Goal: Information Seeking & Learning: Learn about a topic

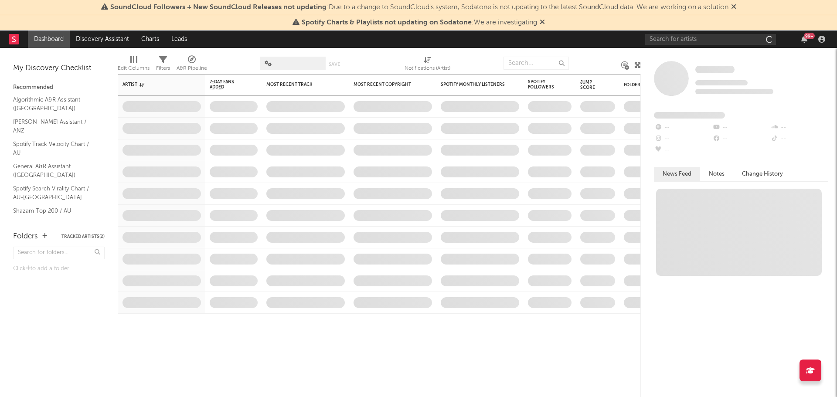
click at [708, 31] on div "99 +" at bounding box center [736, 39] width 183 height 17
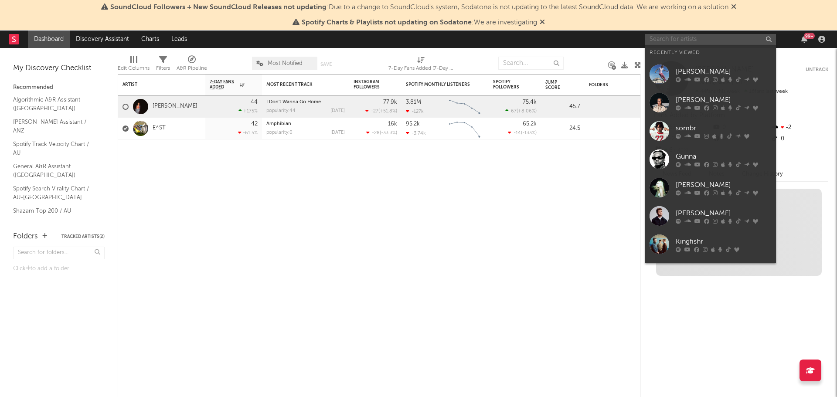
click at [705, 34] on input "text" at bounding box center [710, 39] width 131 height 11
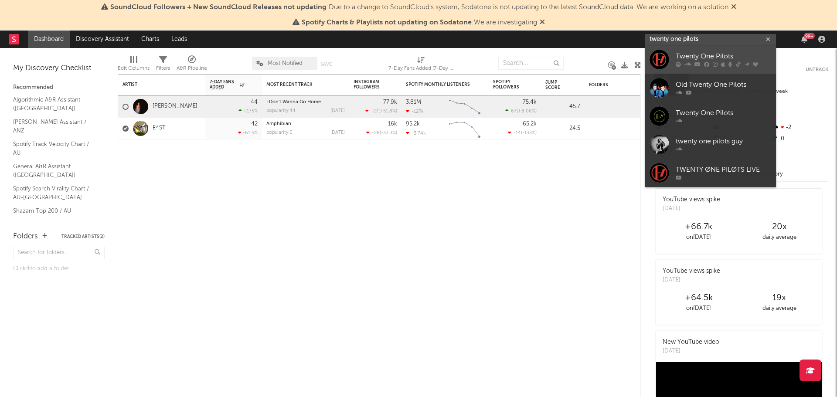
type input "twenty one pilots"
click at [719, 58] on div "Twenty One Pilots" at bounding box center [724, 56] width 96 height 10
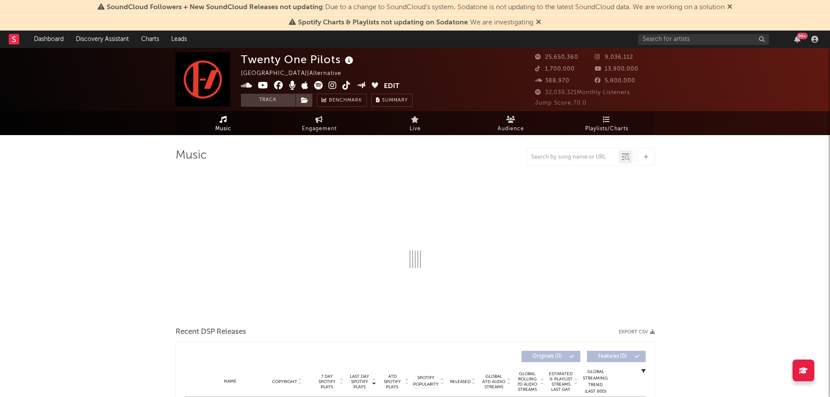
click at [613, 123] on link "Playlists/Charts" at bounding box center [607, 123] width 96 height 24
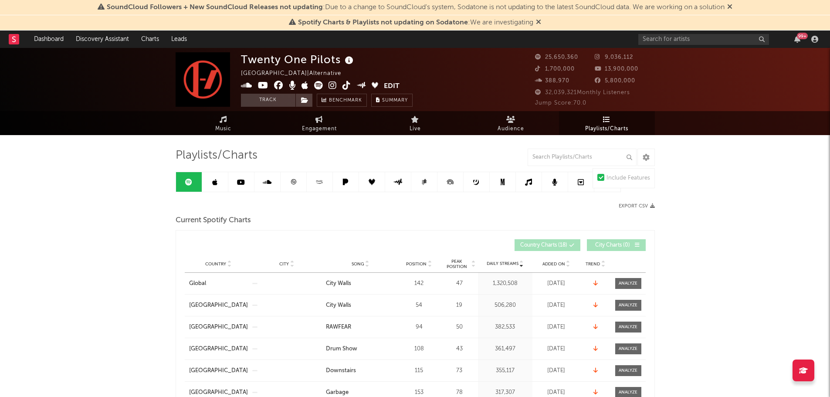
click at [602, 124] on span "Playlists/Charts" at bounding box center [606, 129] width 43 height 10
click at [553, 156] on input "text" at bounding box center [582, 157] width 109 height 17
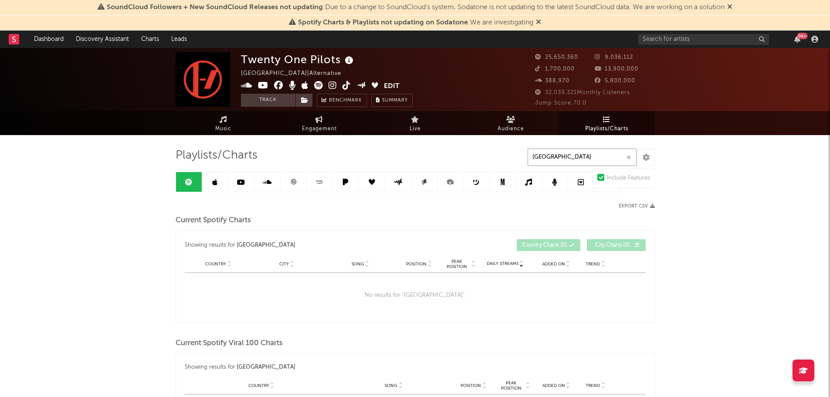
drag, startPoint x: 562, startPoint y: 159, endPoint x: 503, endPoint y: 160, distance: 58.8
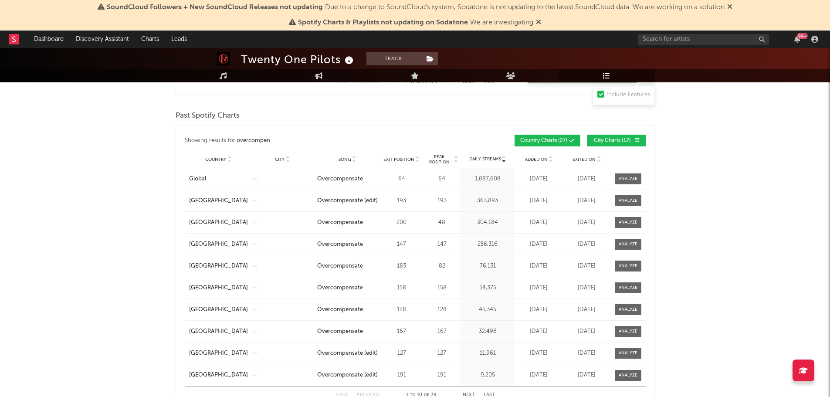
scroll to position [610, 0]
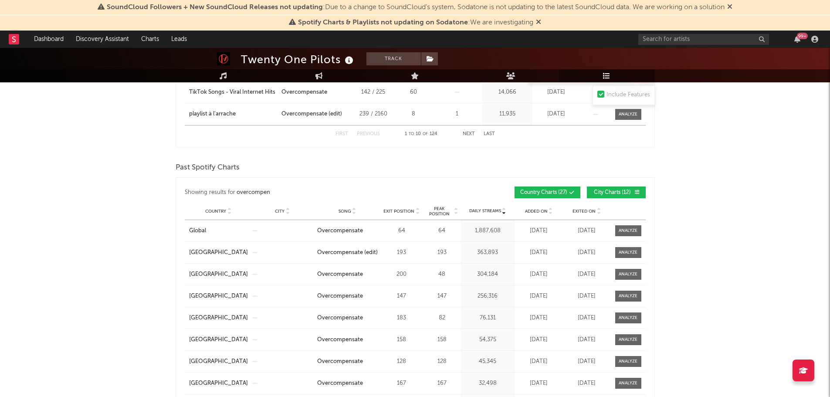
click at [218, 209] on span "Country" at bounding box center [215, 211] width 21 height 5
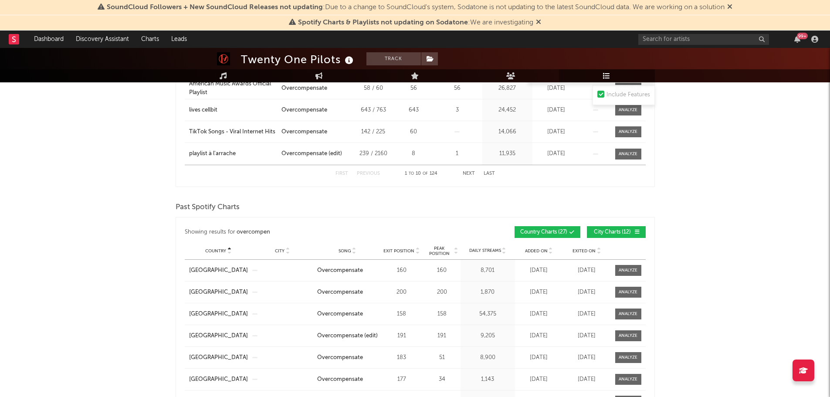
scroll to position [567, 0]
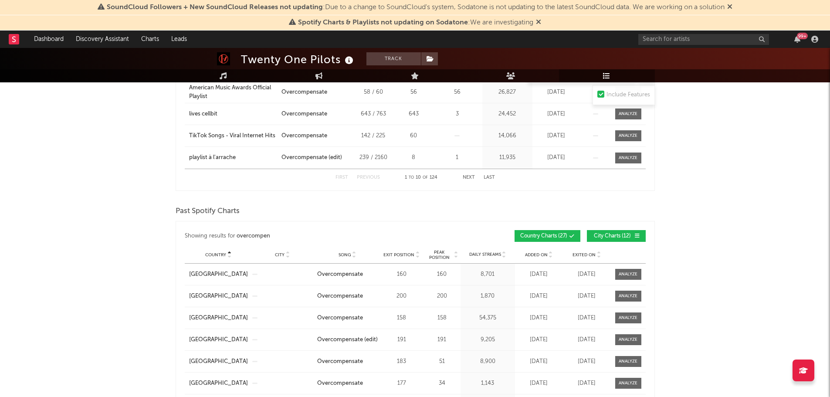
click at [618, 236] on span "City Charts ( 12 )" at bounding box center [613, 236] width 40 height 5
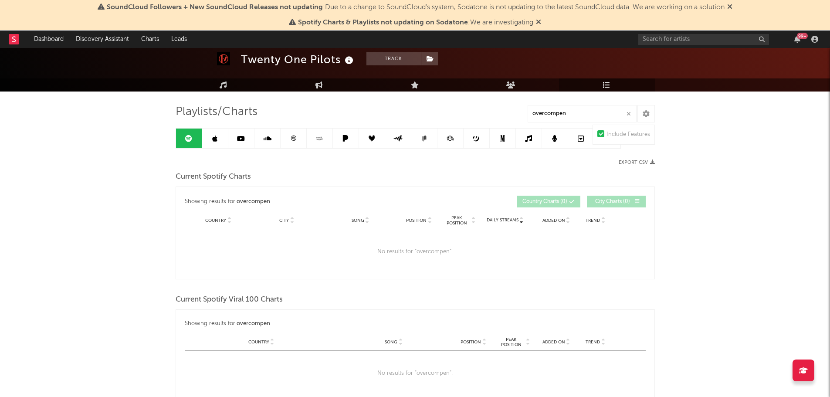
scroll to position [0, 0]
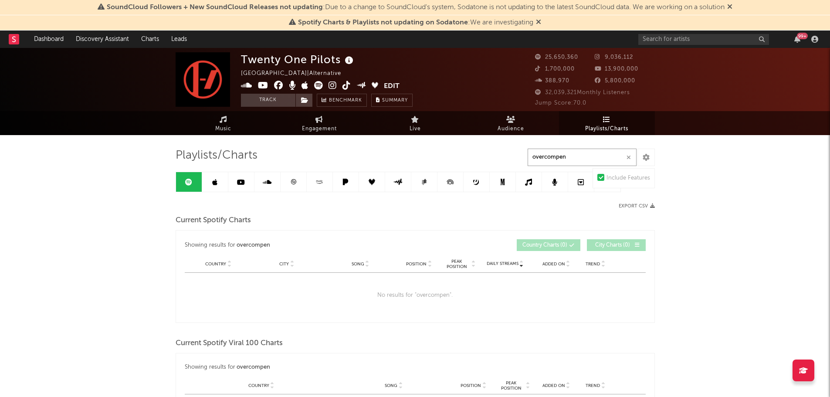
drag, startPoint x: 580, startPoint y: 160, endPoint x: 484, endPoint y: 162, distance: 95.9
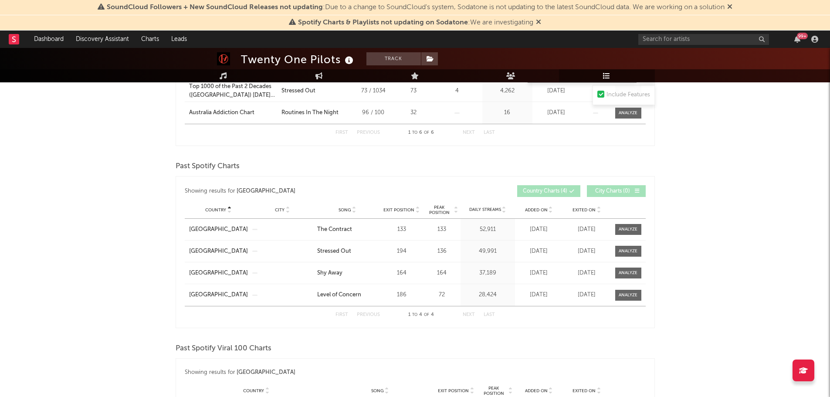
scroll to position [523, 0]
type input "australia"
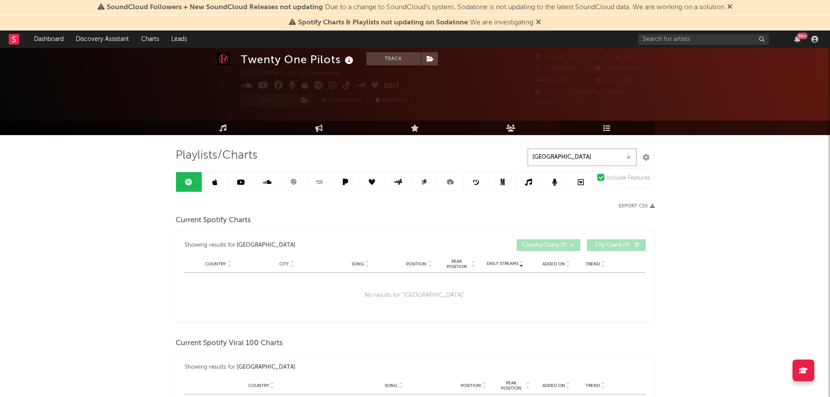
scroll to position [44, 0]
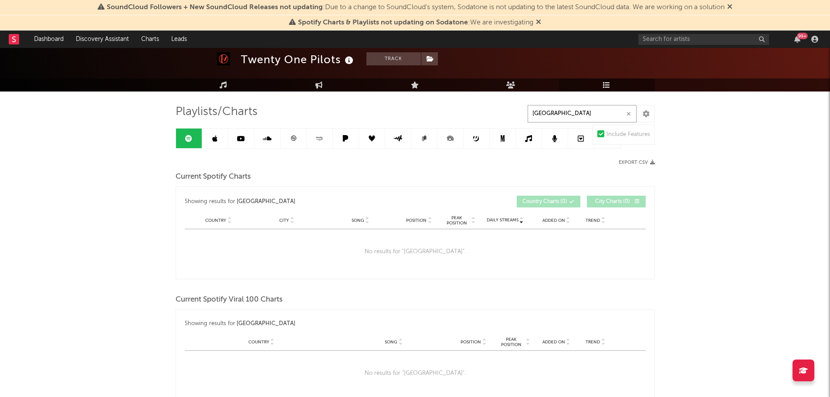
click at [630, 110] on button "button" at bounding box center [628, 114] width 7 height 8
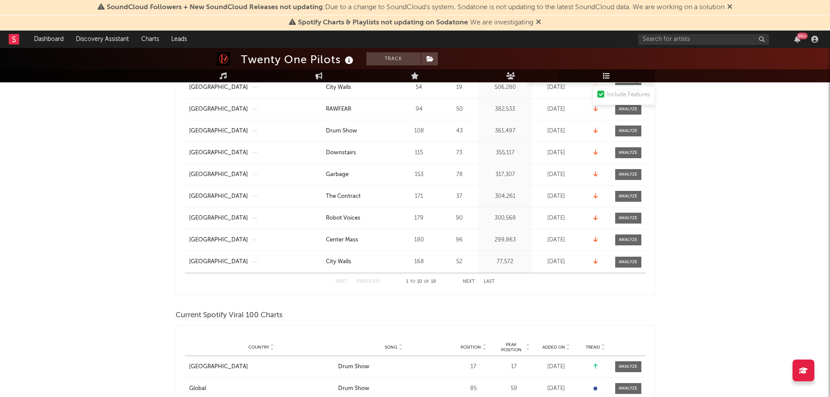
scroll to position [131, 0]
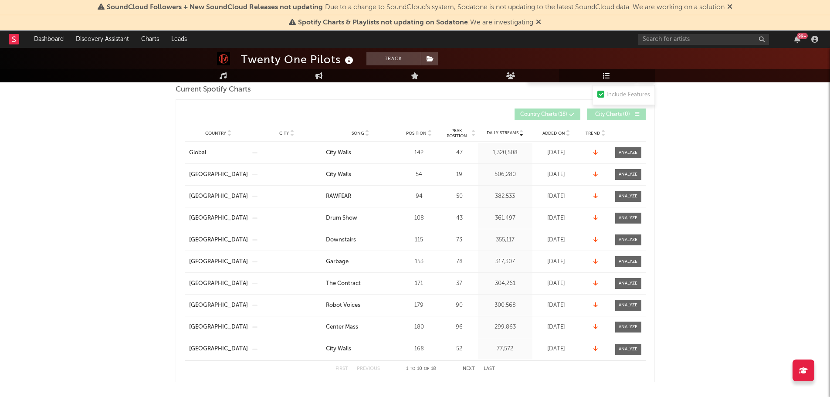
click at [424, 132] on span "Position" at bounding box center [416, 133] width 20 height 5
click at [465, 369] on button "Next" at bounding box center [469, 369] width 12 height 5
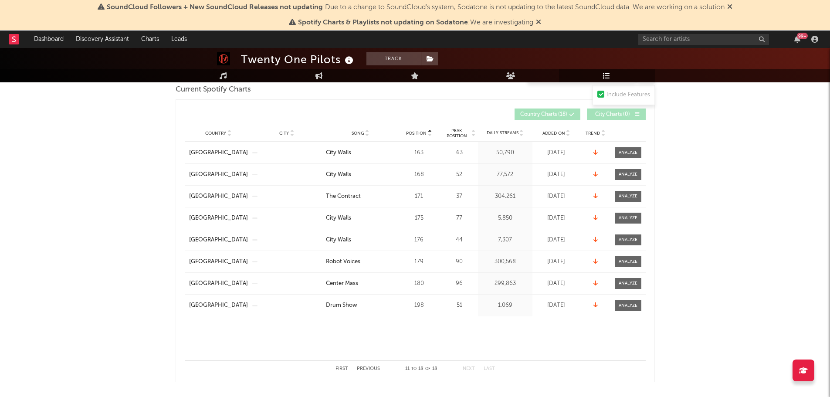
click at [375, 368] on button "Previous" at bounding box center [368, 369] width 23 height 5
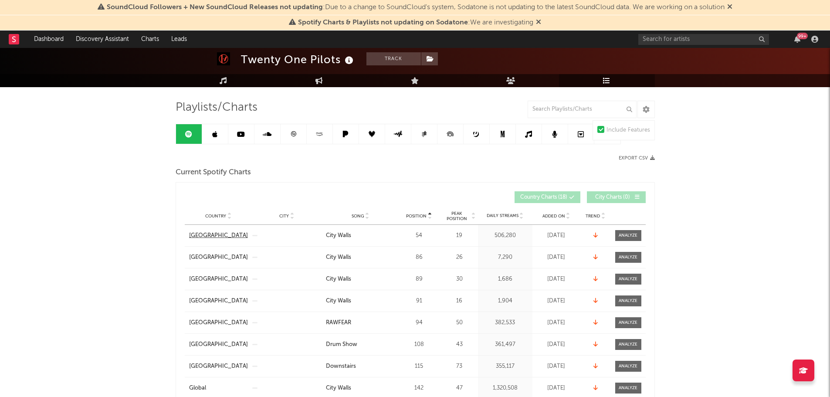
scroll to position [44, 0]
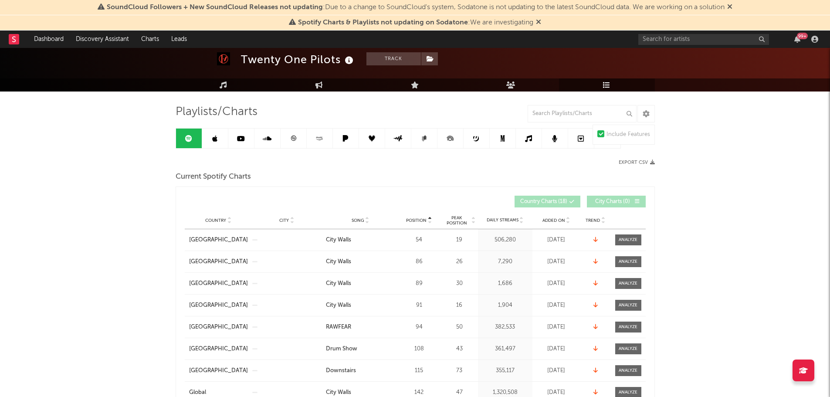
click at [219, 221] on span "Country" at bounding box center [215, 220] width 21 height 5
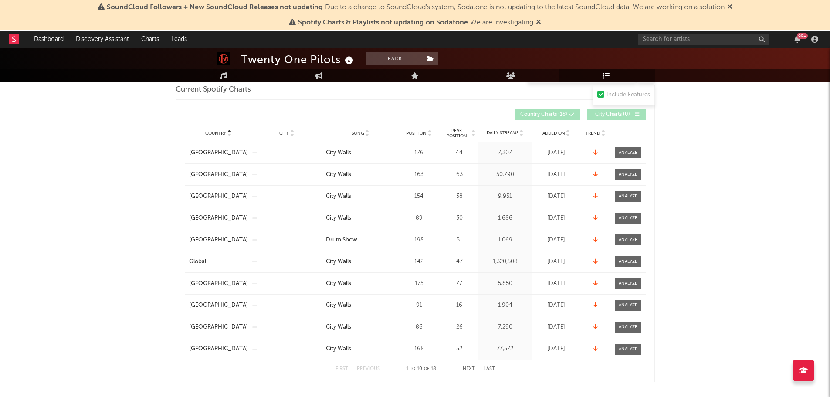
scroll to position [218, 0]
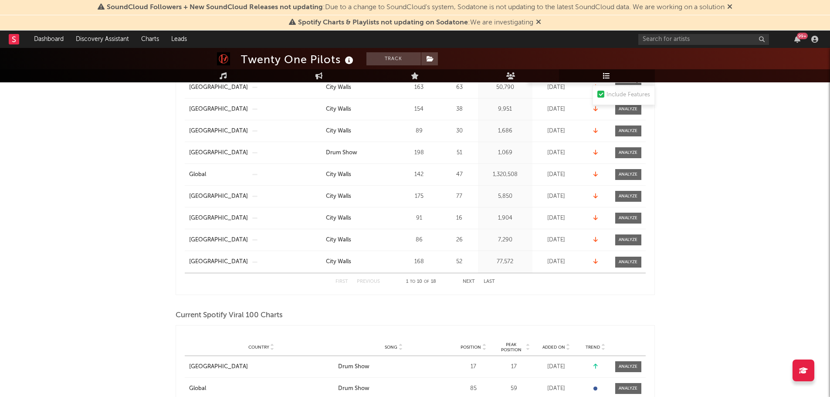
click at [465, 281] on button "Next" at bounding box center [469, 281] width 12 height 5
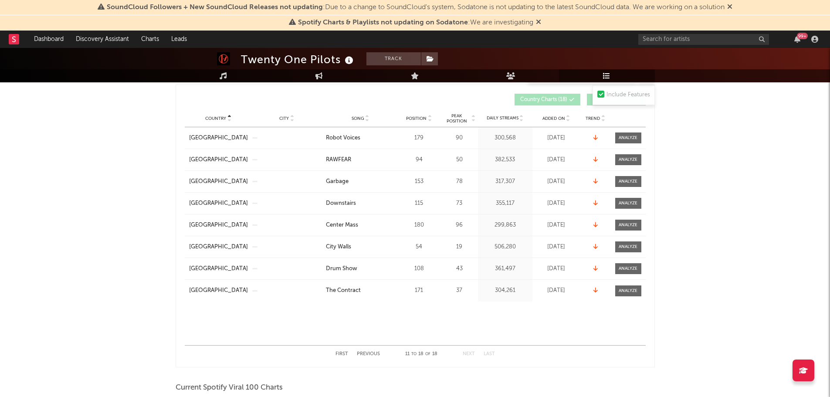
scroll to position [131, 0]
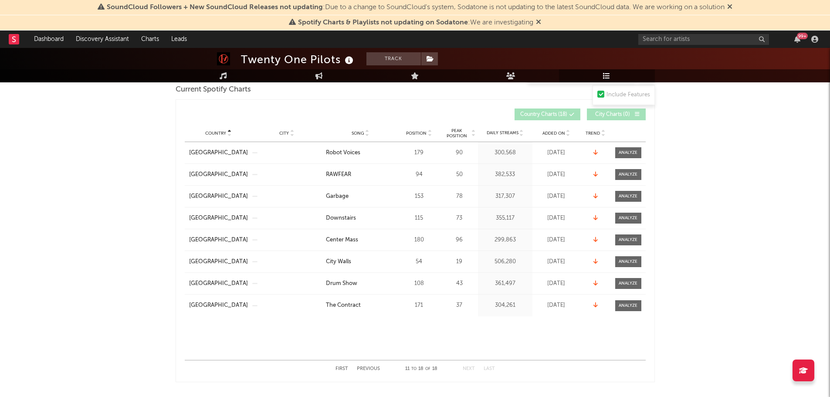
click at [371, 369] on button "Previous" at bounding box center [368, 369] width 23 height 5
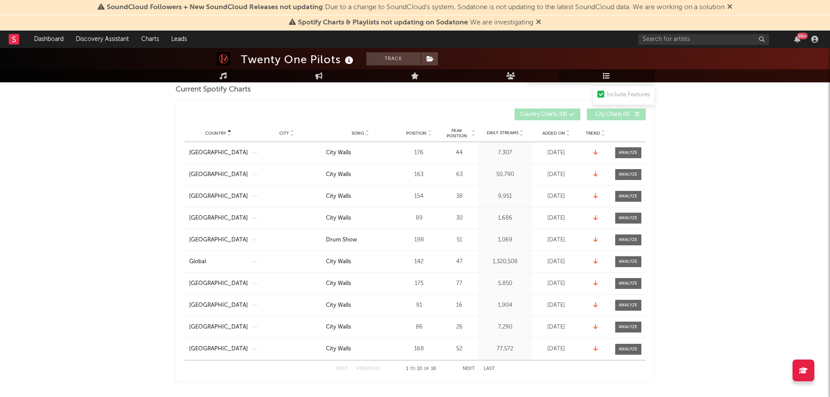
click at [348, 137] on div "Country City Song Position Peak Position Estimated Daily Streams Playlist Follo…" at bounding box center [415, 133] width 461 height 17
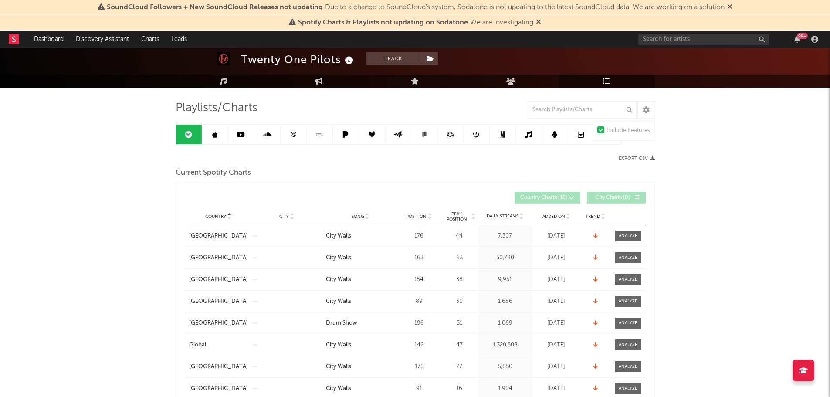
scroll to position [44, 0]
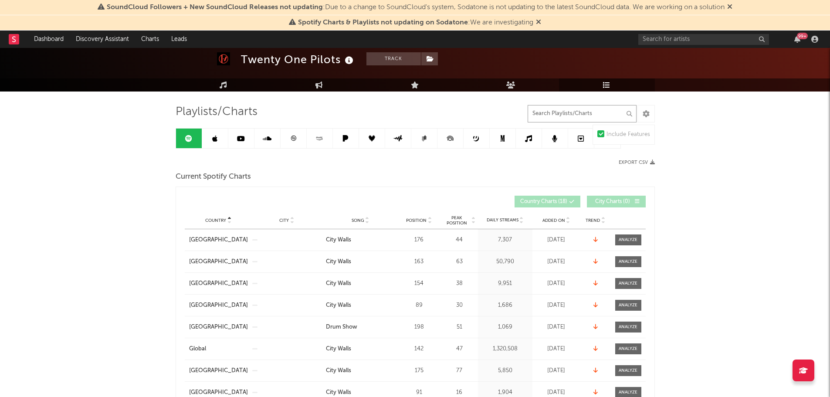
click at [588, 106] on input "text" at bounding box center [582, 113] width 109 height 17
type input "city wall"
click at [628, 113] on icon "button" at bounding box center [629, 114] width 4 height 6
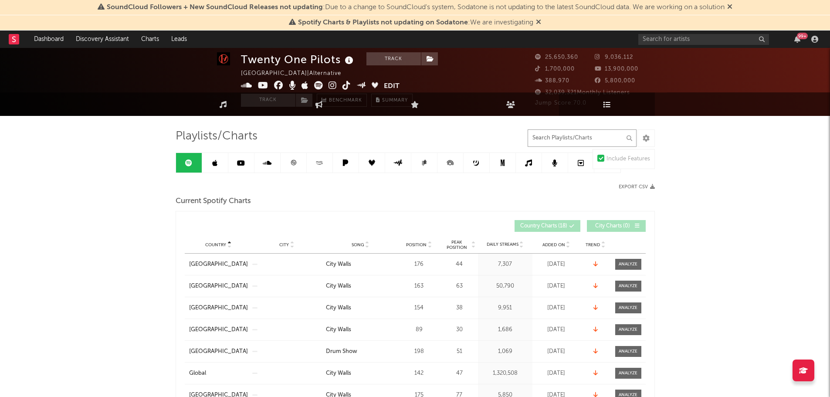
scroll to position [0, 0]
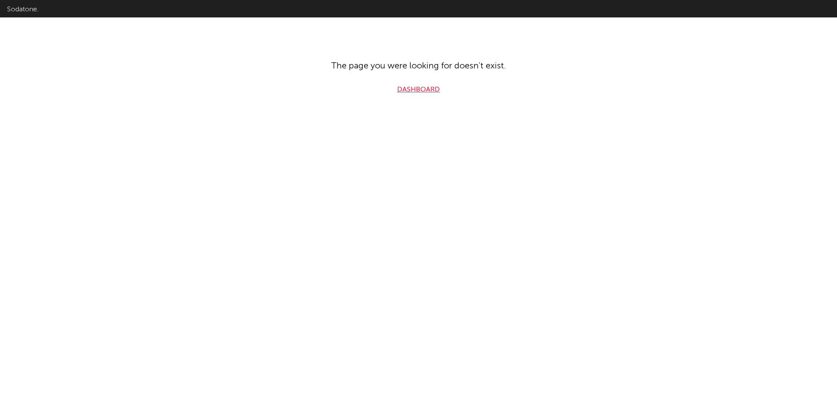
click at [427, 93] on link "Dashboard" at bounding box center [418, 90] width 43 height 10
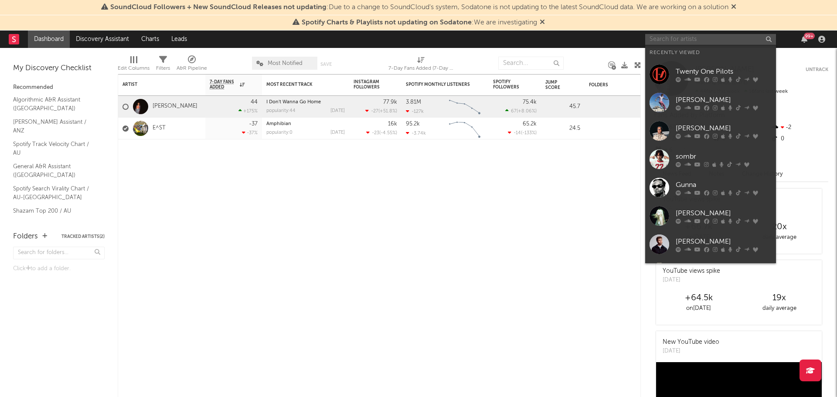
click at [720, 36] on input "text" at bounding box center [710, 39] width 131 height 11
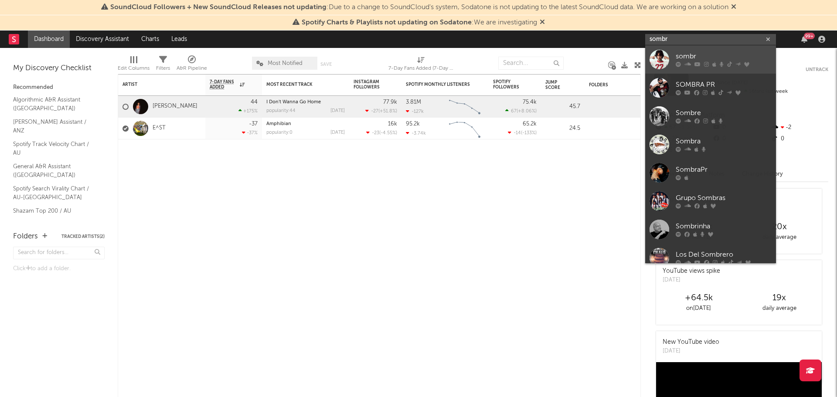
type input "sombr"
click at [706, 63] on icon at bounding box center [706, 64] width 5 height 5
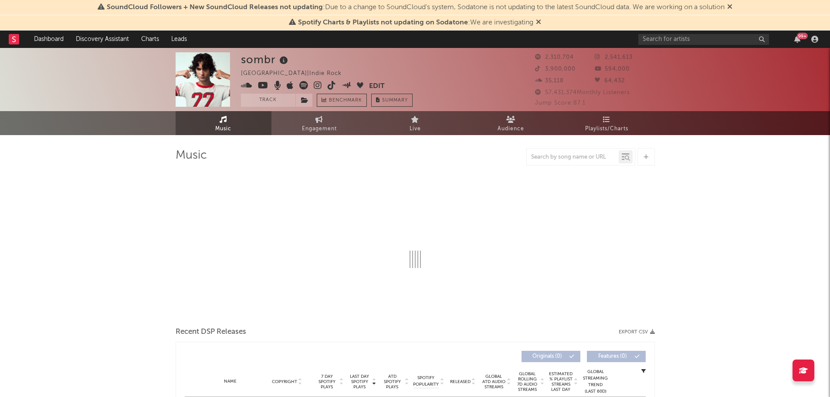
select select "6m"
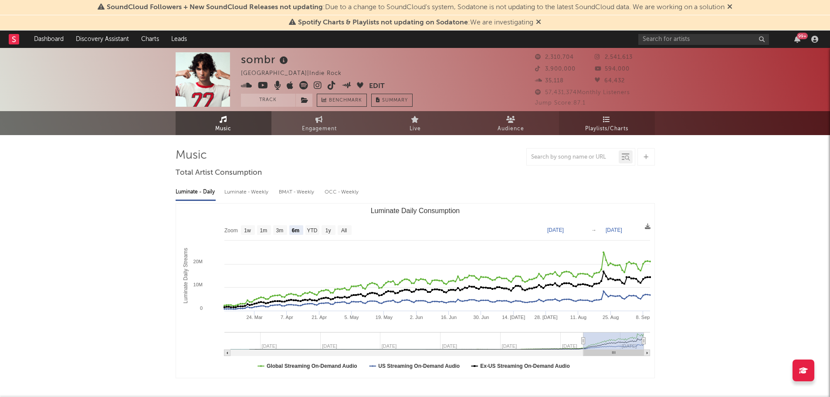
click at [610, 127] on span "Playlists/Charts" at bounding box center [606, 129] width 43 height 10
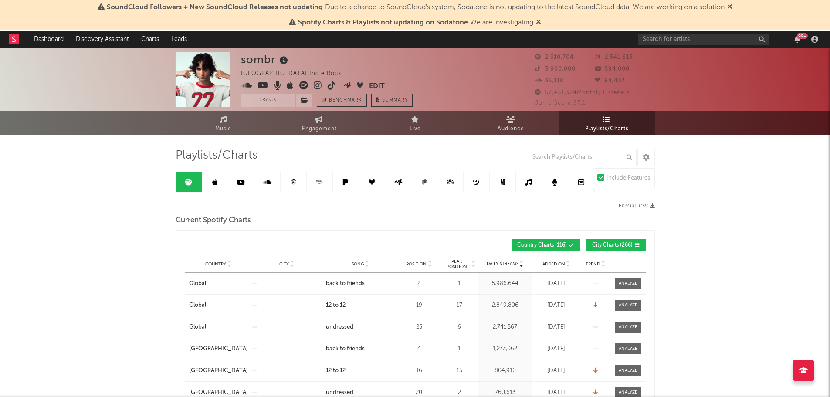
click at [613, 248] on span "City Charts ( 266 )" at bounding box center [612, 245] width 41 height 5
click at [686, 39] on input "text" at bounding box center [703, 39] width 131 height 11
type input "12 to 12"
click at [571, 161] on input "text" at bounding box center [582, 157] width 109 height 17
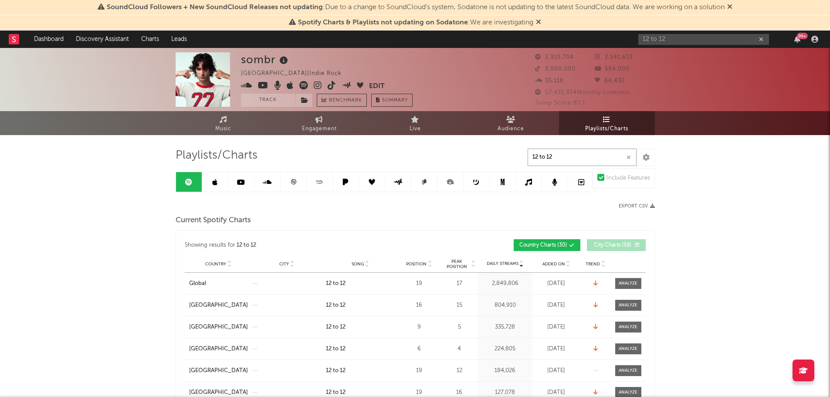
type input "12 to 12"
click at [415, 263] on span "Position" at bounding box center [416, 263] width 20 height 5
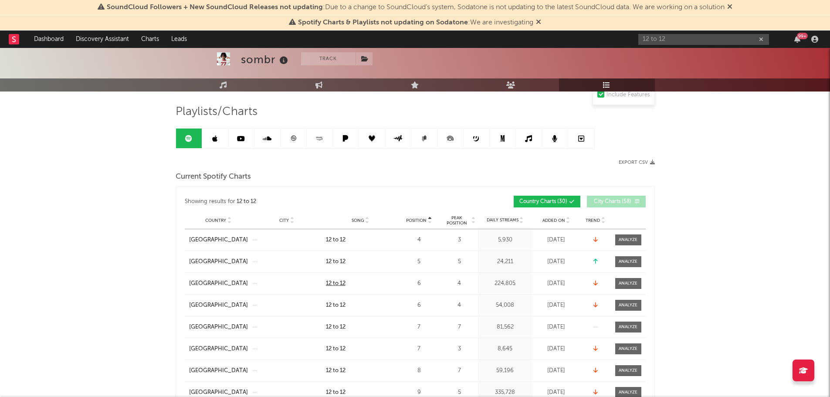
scroll to position [87, 0]
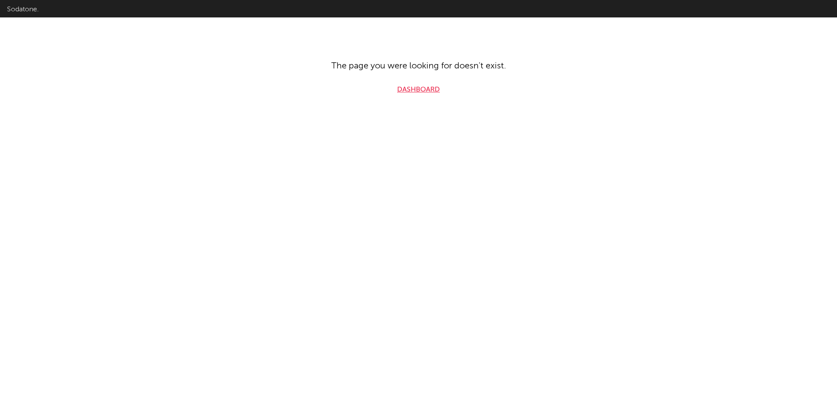
click at [427, 88] on link "Dashboard" at bounding box center [418, 90] width 43 height 10
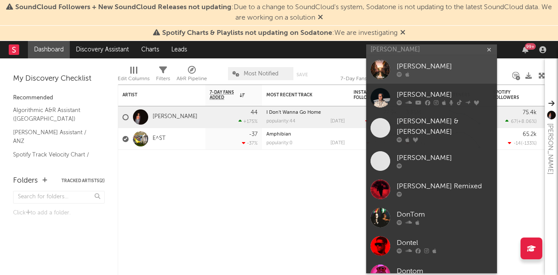
type input "[PERSON_NAME]"
click at [432, 65] on div "[PERSON_NAME]" at bounding box center [445, 66] width 96 height 10
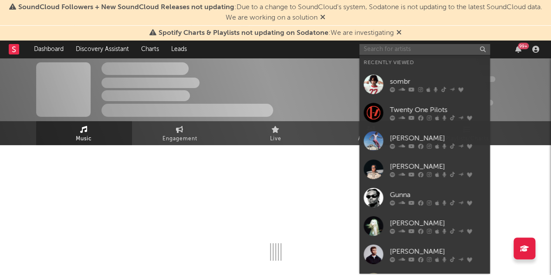
click at [409, 44] on input "text" at bounding box center [425, 49] width 131 height 11
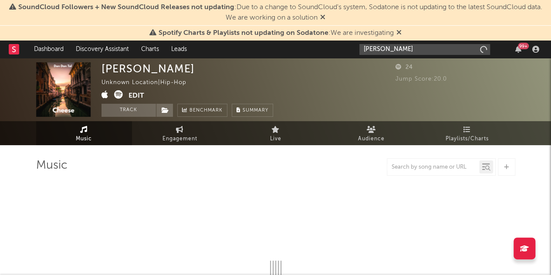
type input "[PERSON_NAME]"
select select "6m"
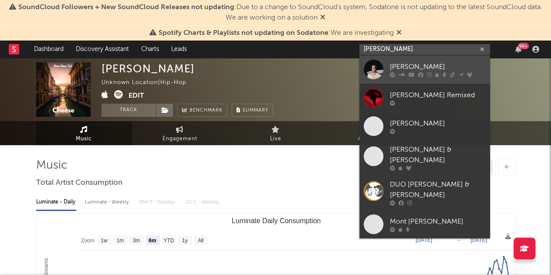
type input "[PERSON_NAME]"
click at [394, 72] on icon at bounding box center [392, 74] width 5 height 5
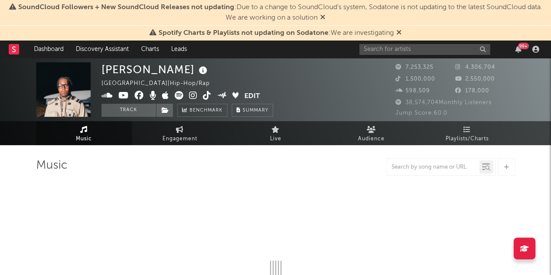
select select "6m"
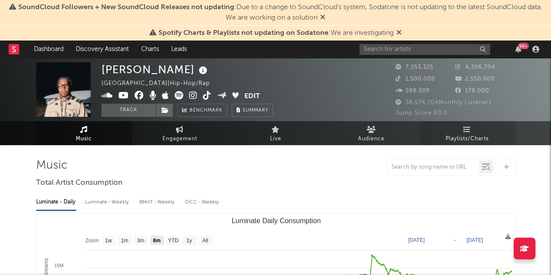
click at [465, 133] on link "Playlists/Charts" at bounding box center [468, 133] width 96 height 24
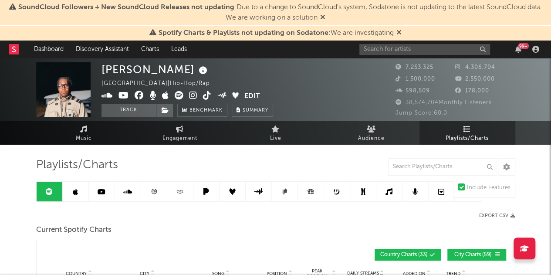
scroll to position [1, 0]
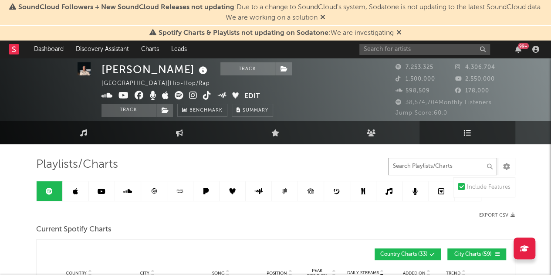
click at [430, 163] on input "text" at bounding box center [442, 166] width 109 height 17
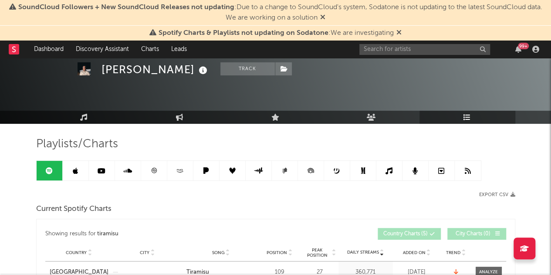
scroll to position [90, 0]
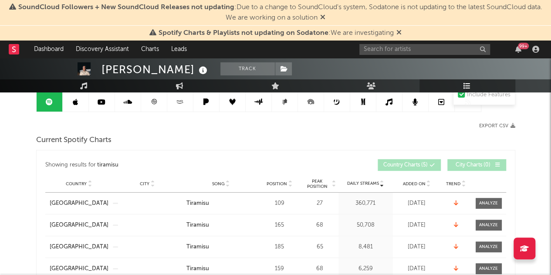
type input "tiramisu"
click at [278, 185] on div "Position" at bounding box center [279, 183] width 39 height 7
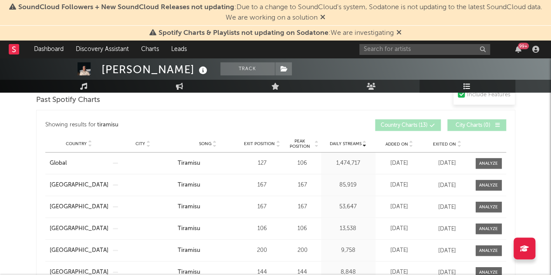
scroll to position [769, 0]
click at [261, 142] on span "Exit Position" at bounding box center [259, 143] width 31 height 5
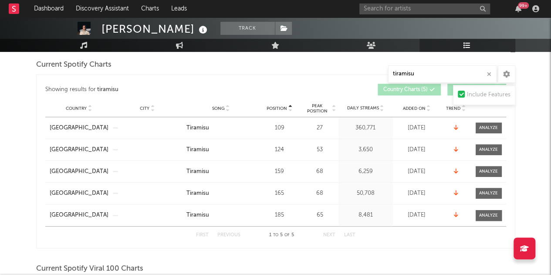
scroll to position [125, 0]
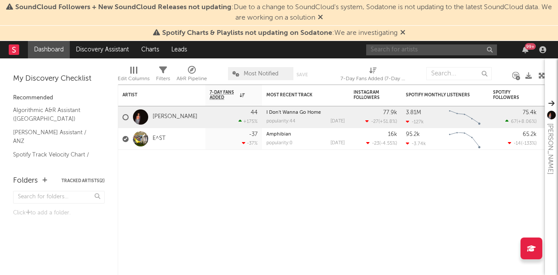
click at [414, 51] on input "text" at bounding box center [431, 49] width 131 height 11
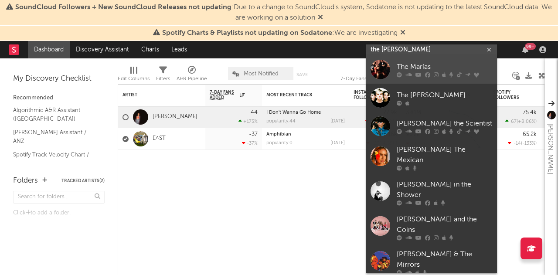
type input "the maria"
click at [418, 72] on icon at bounding box center [418, 74] width 6 height 5
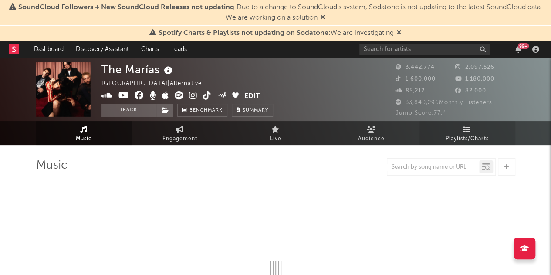
click at [472, 138] on span "Playlists/Charts" at bounding box center [467, 139] width 43 height 10
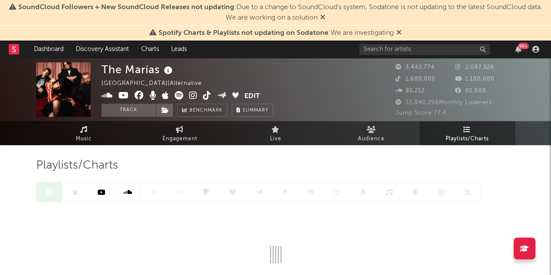
click at [323, 17] on icon at bounding box center [322, 17] width 5 height 7
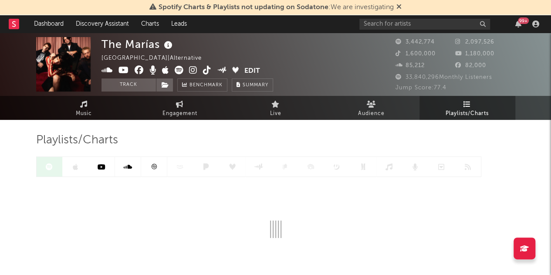
click at [400, 7] on icon at bounding box center [399, 6] width 5 height 7
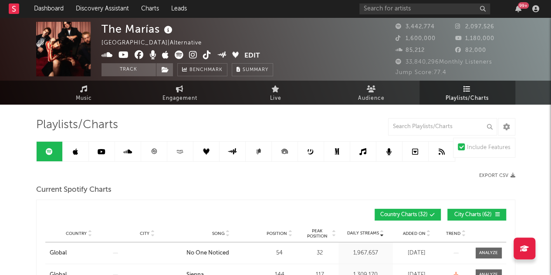
click at [462, 209] on button "City Charts ( 62 )" at bounding box center [477, 215] width 59 height 12
click at [425, 126] on input "text" at bounding box center [442, 126] width 109 height 17
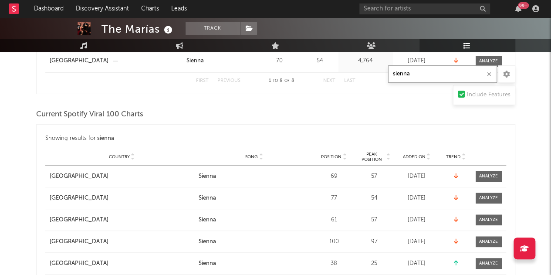
scroll to position [266, 0]
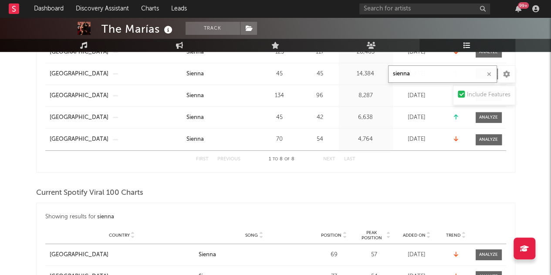
type input "sienna"
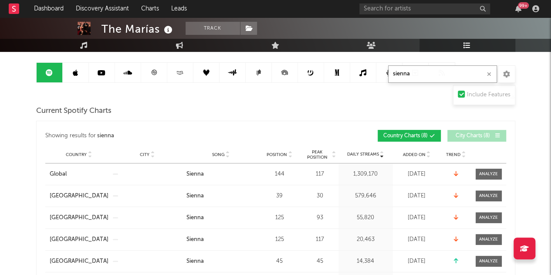
scroll to position [79, 0]
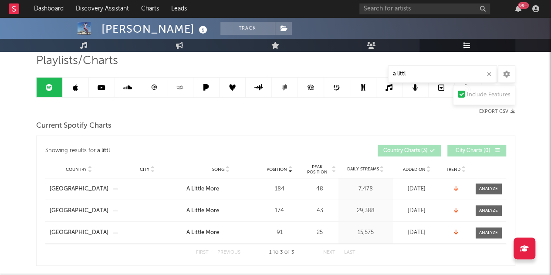
scroll to position [60, 0]
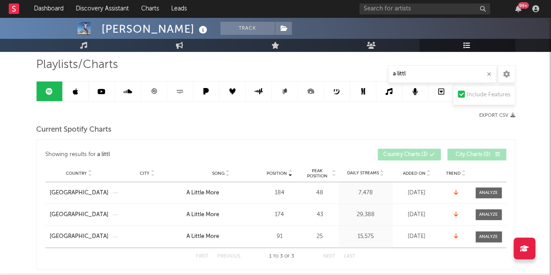
click at [489, 75] on icon "button" at bounding box center [489, 74] width 4 height 6
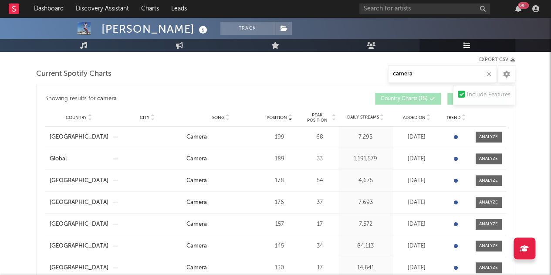
scroll to position [116, 0]
type input "camera"
click at [276, 115] on span "Position" at bounding box center [277, 117] width 20 height 5
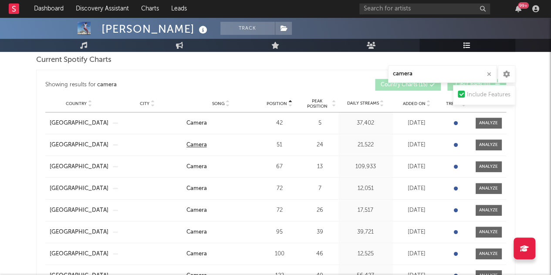
scroll to position [130, 0]
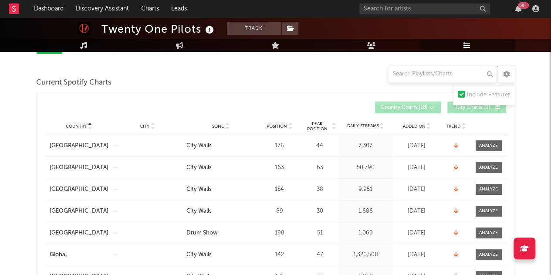
scroll to position [109, 0]
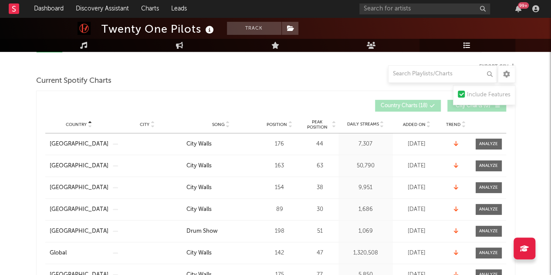
click at [275, 126] on div "Position" at bounding box center [279, 124] width 39 height 7
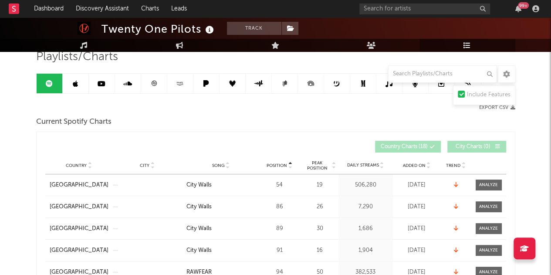
scroll to position [67, 0]
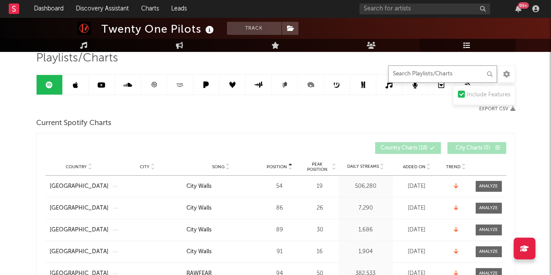
click at [417, 74] on input "text" at bounding box center [442, 73] width 109 height 17
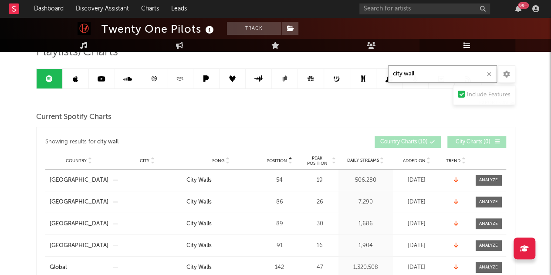
scroll to position [58, 0]
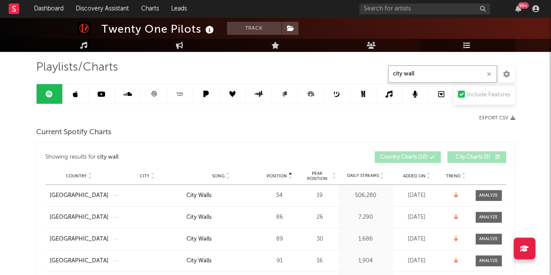
type input "city wall"
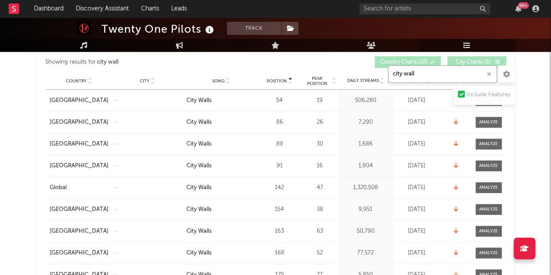
scroll to position [137, 0]
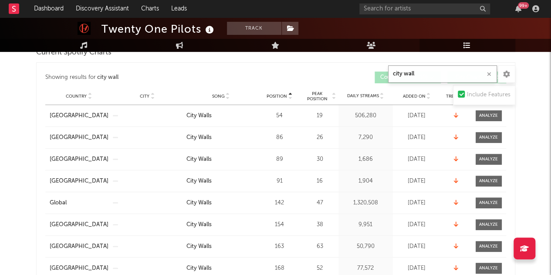
click at [489, 76] on icon "button" at bounding box center [489, 74] width 4 height 6
click at [226, 75] on div at bounding box center [160, 77] width 231 height 12
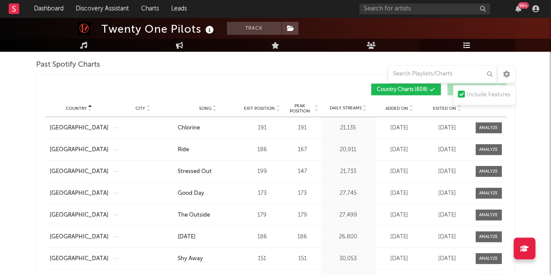
scroll to position [1052, 0]
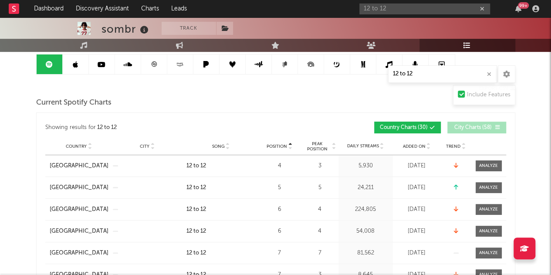
scroll to position [87, 0]
